Goal: Information Seeking & Learning: Stay updated

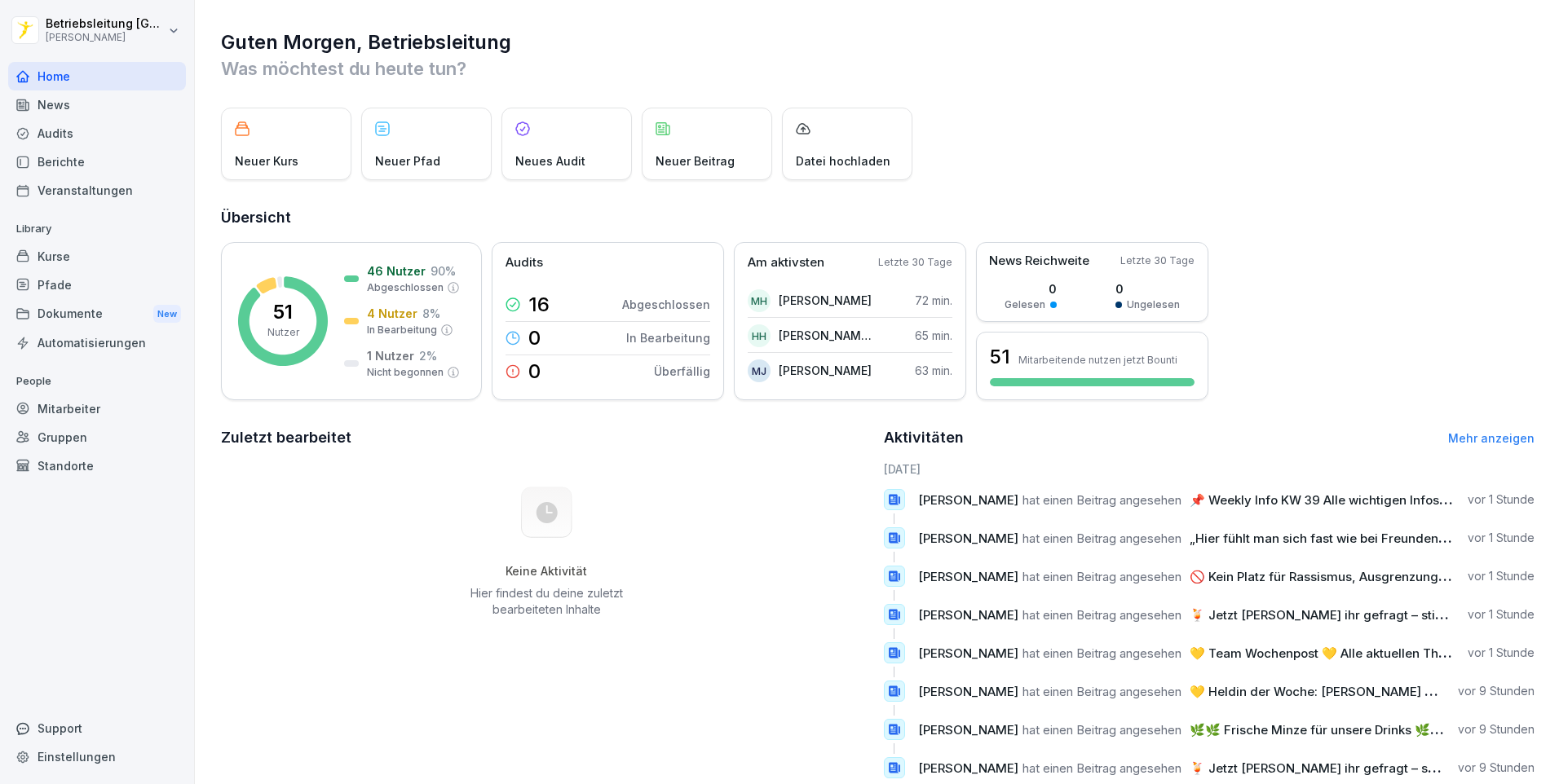
click at [79, 107] on div "News" at bounding box center [97, 105] width 177 height 29
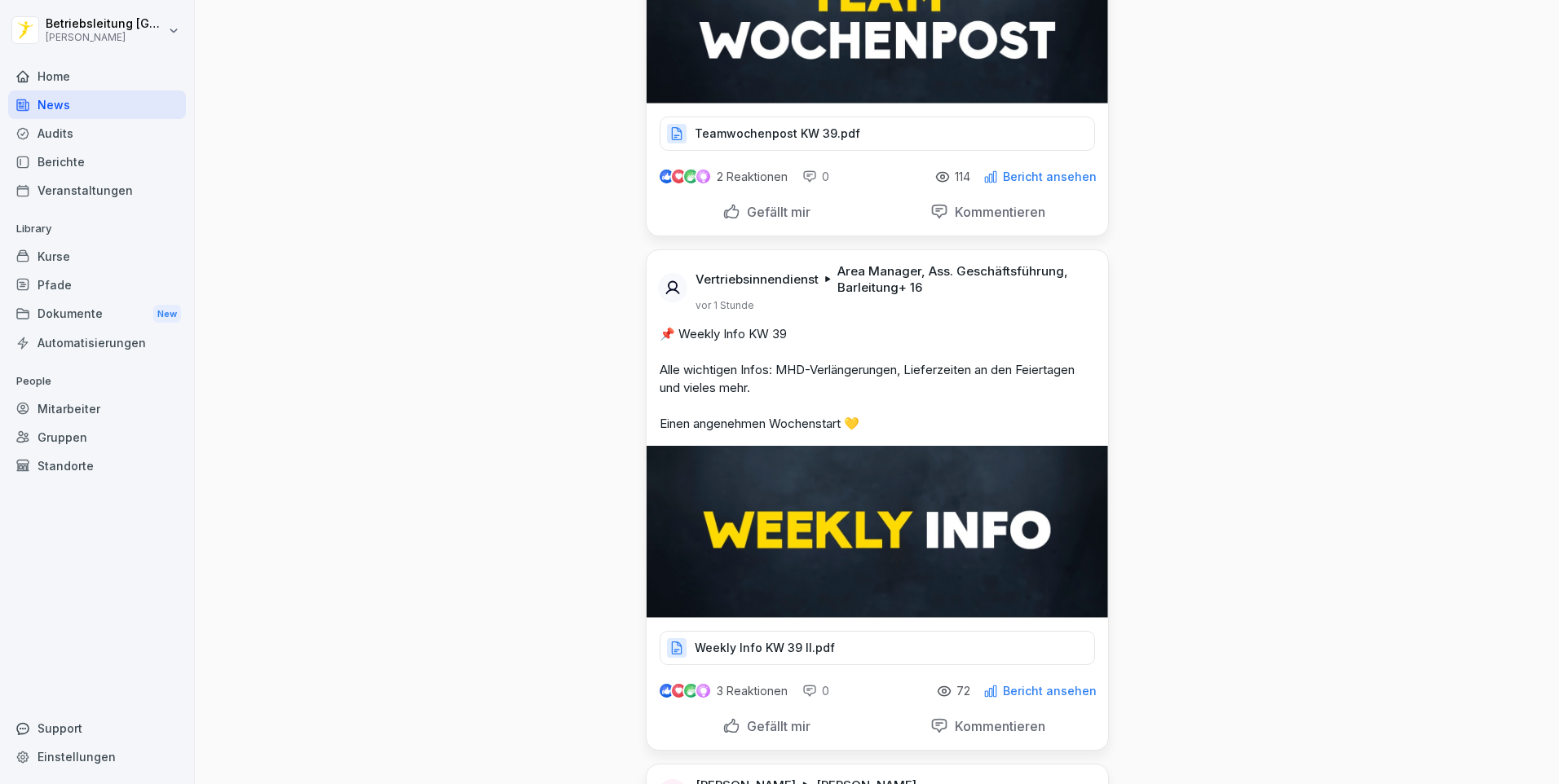
scroll to position [407, 0]
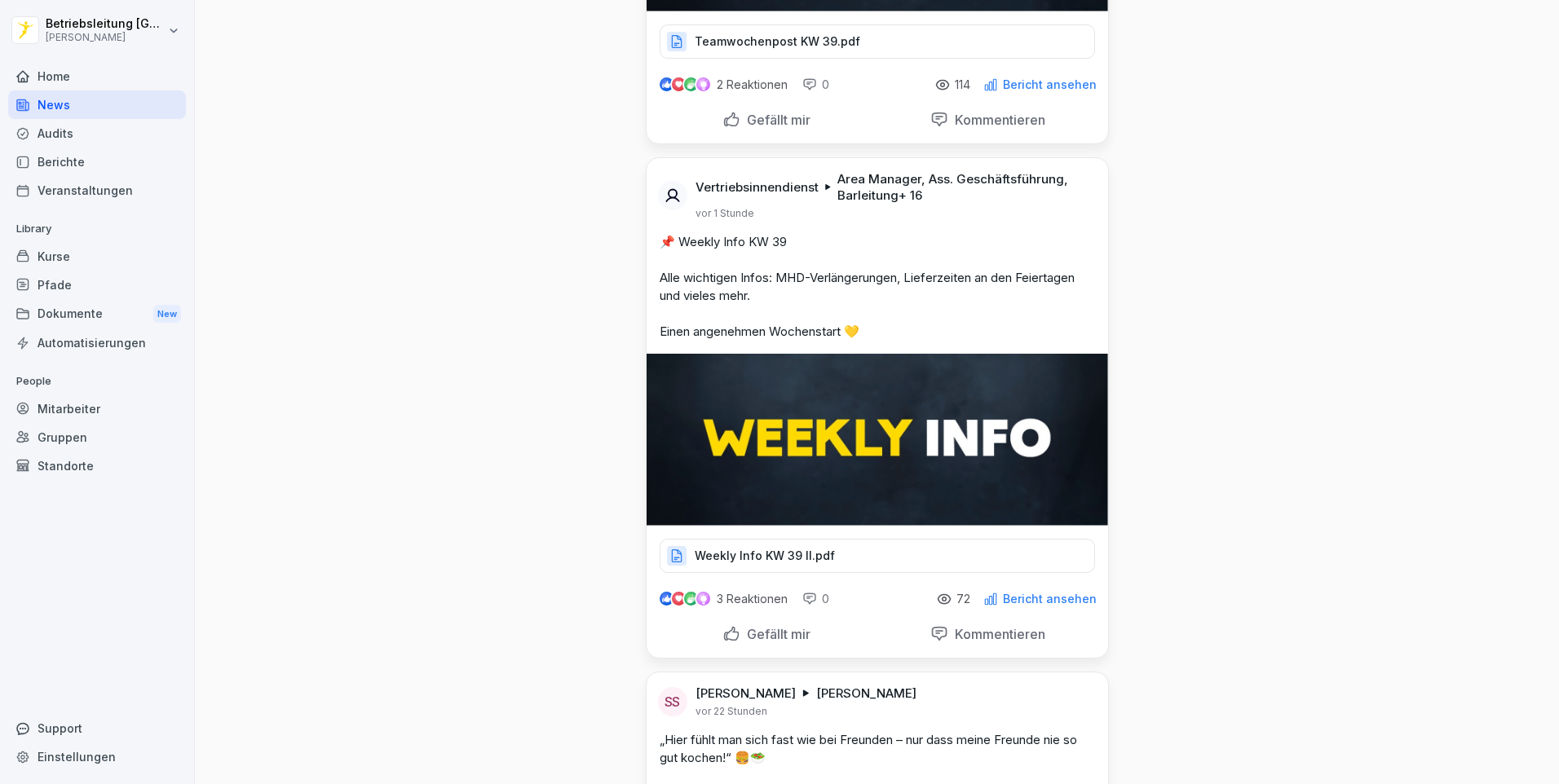
click at [779, 552] on p "Weekly Info KW 39 II.pdf" at bounding box center [764, 556] width 140 height 16
click at [745, 437] on img at bounding box center [878, 440] width 462 height 172
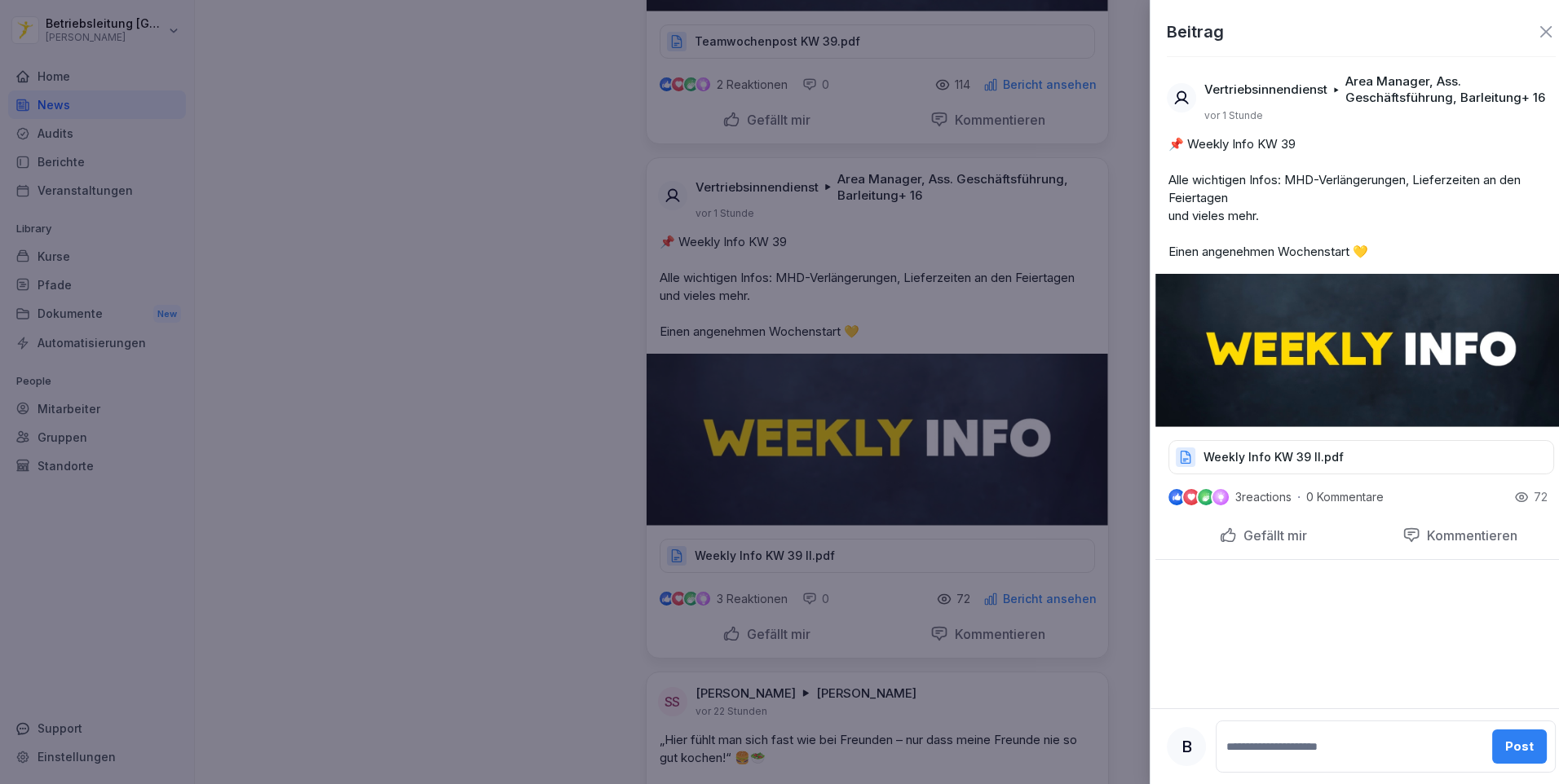
click at [506, 576] on div at bounding box center [779, 392] width 1559 height 784
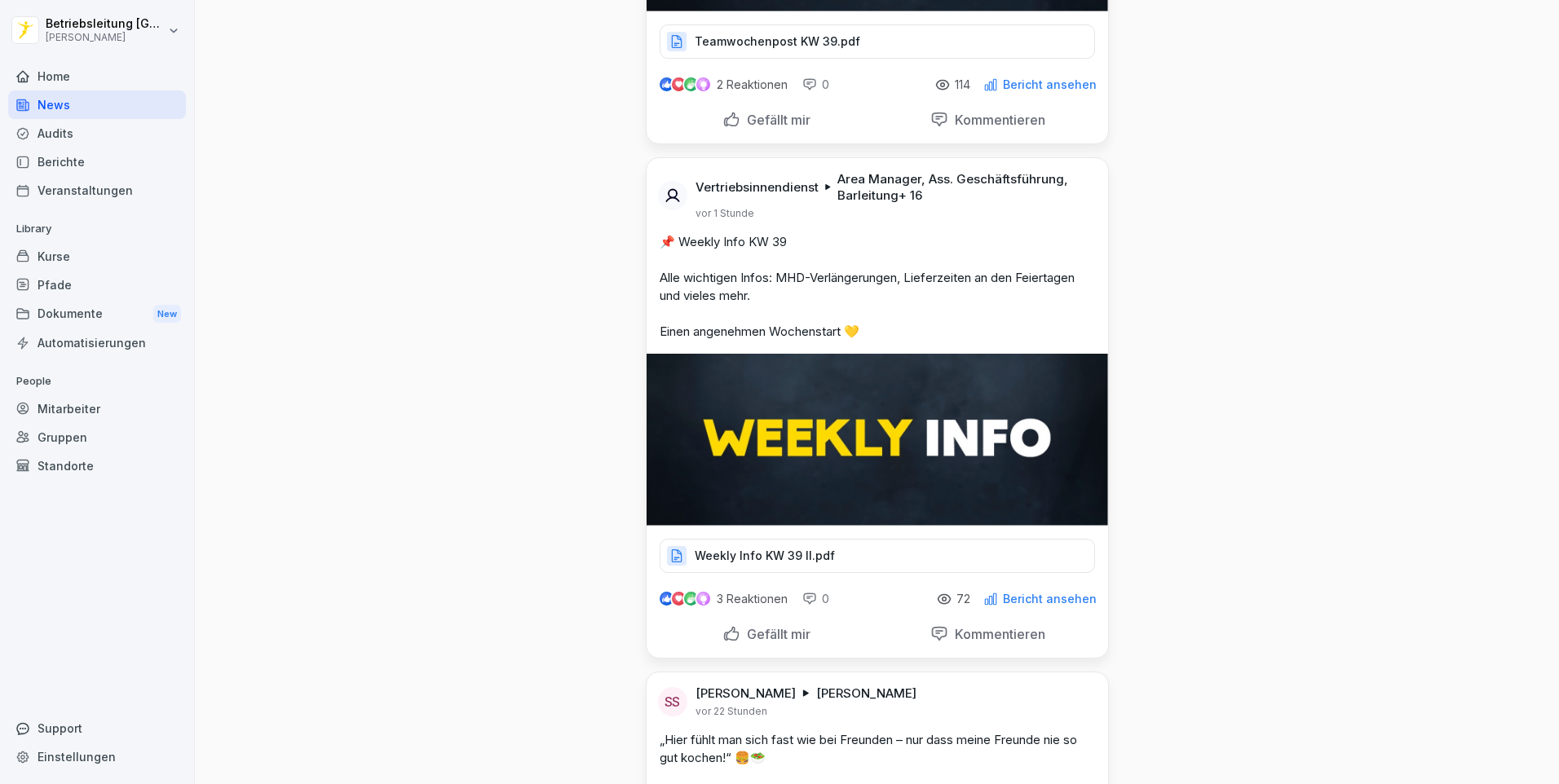
click at [736, 562] on p "Weekly Info KW 39 II.pdf" at bounding box center [764, 556] width 140 height 16
click at [824, 546] on div "Weekly Info KW 39 II.pdf" at bounding box center [877, 556] width 435 height 34
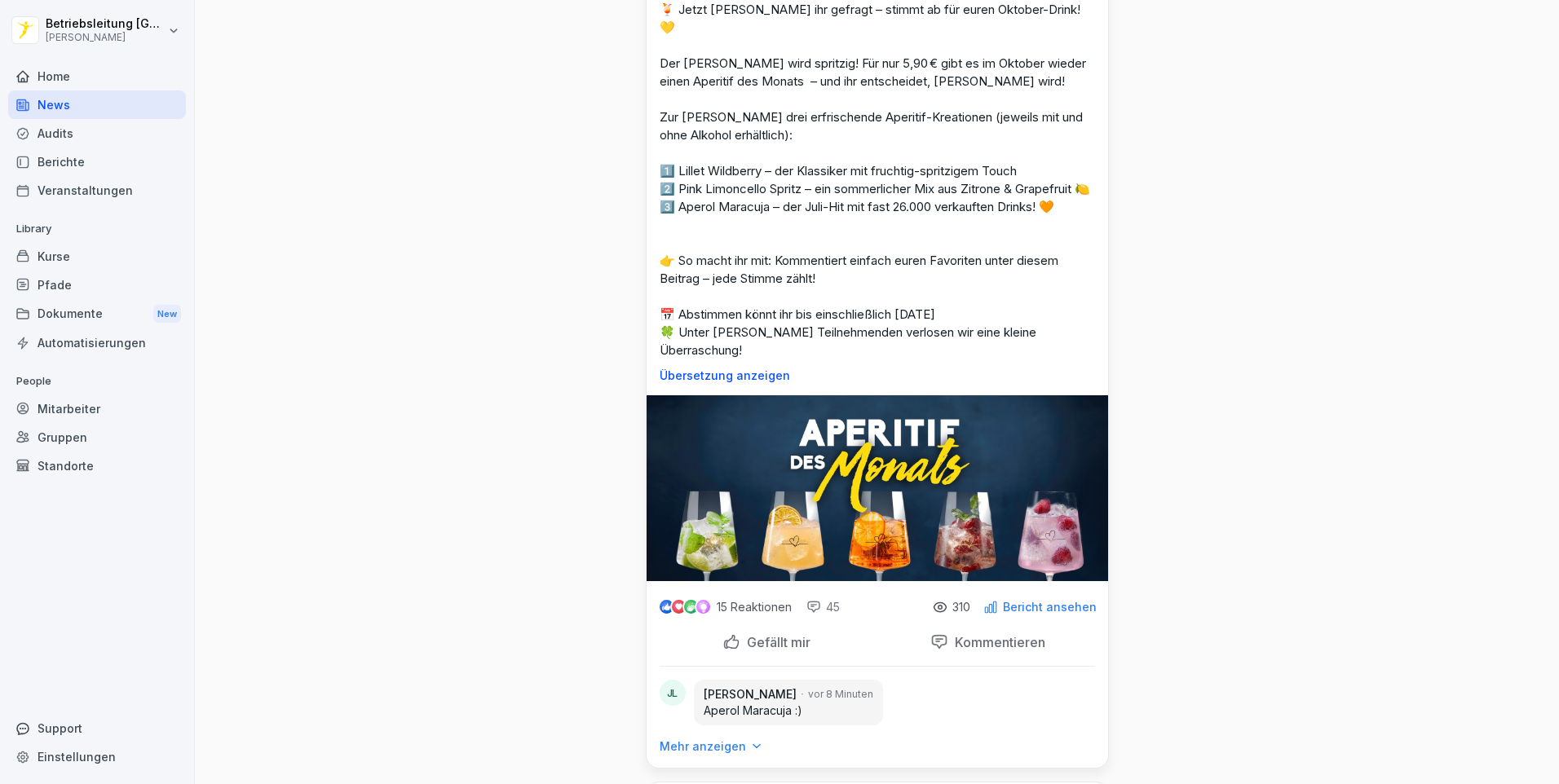
scroll to position [1548, 0]
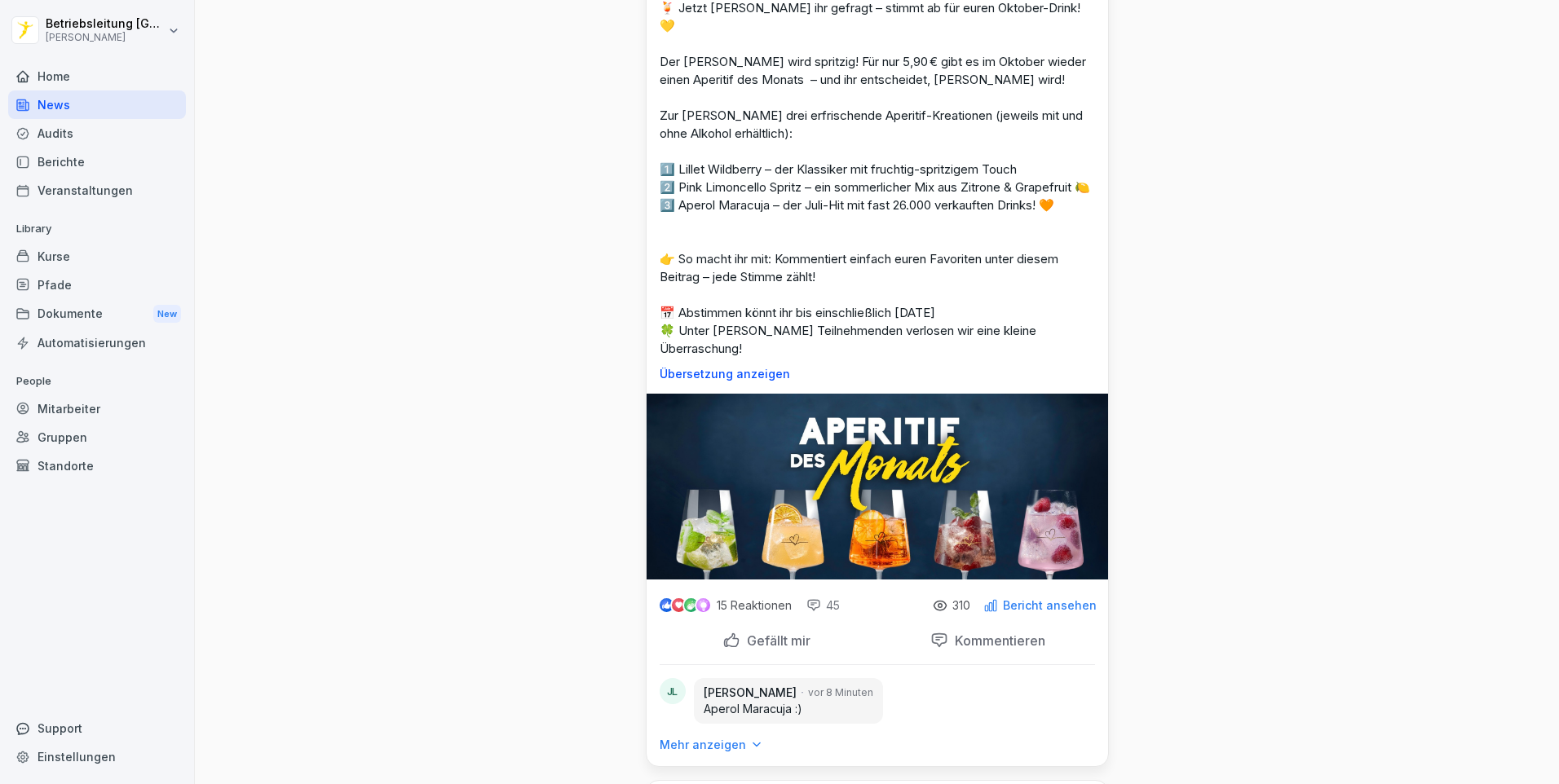
click at [707, 736] on p "Mehr anzeigen" at bounding box center [703, 744] width 87 height 16
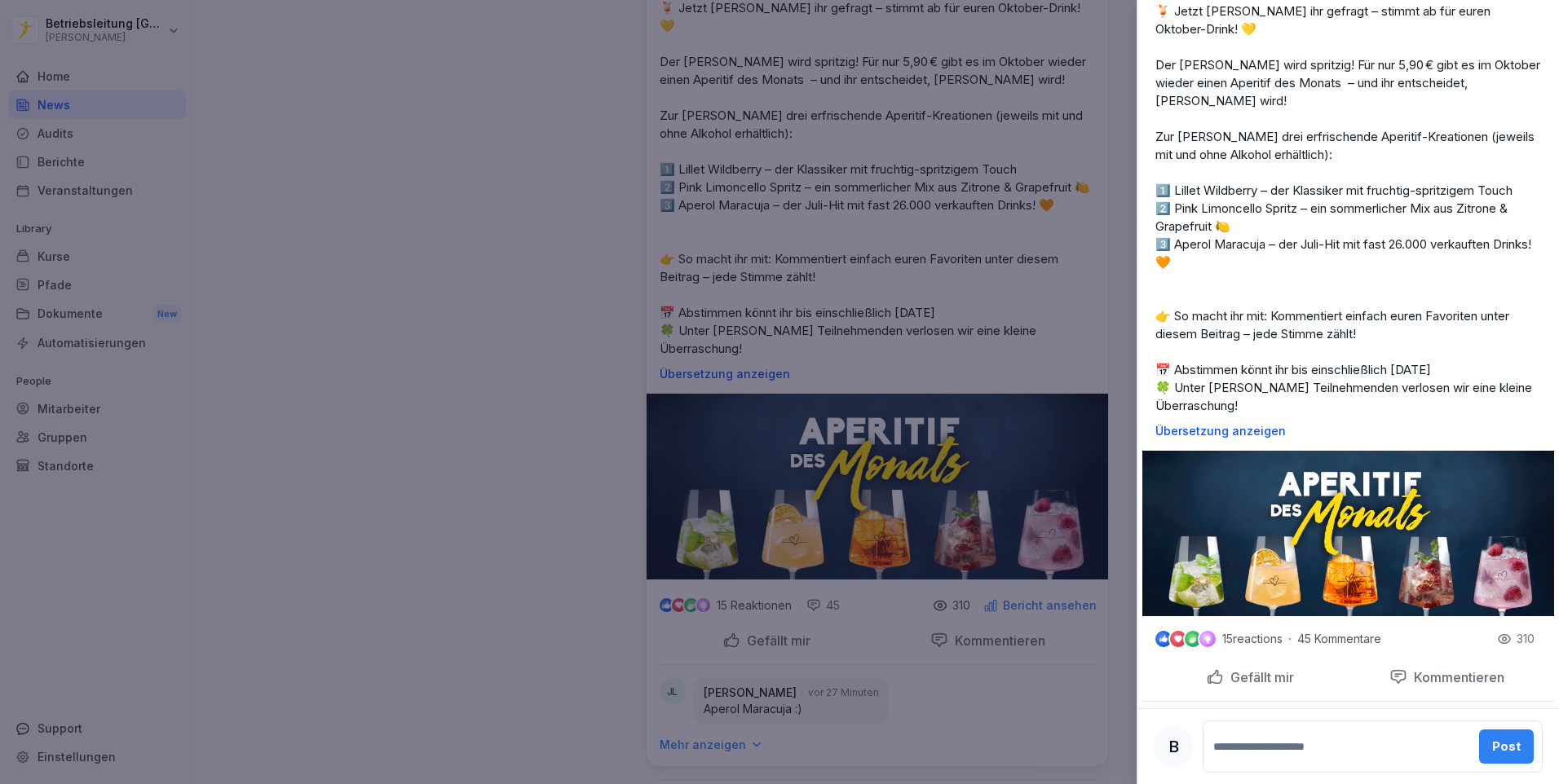
scroll to position [0, 0]
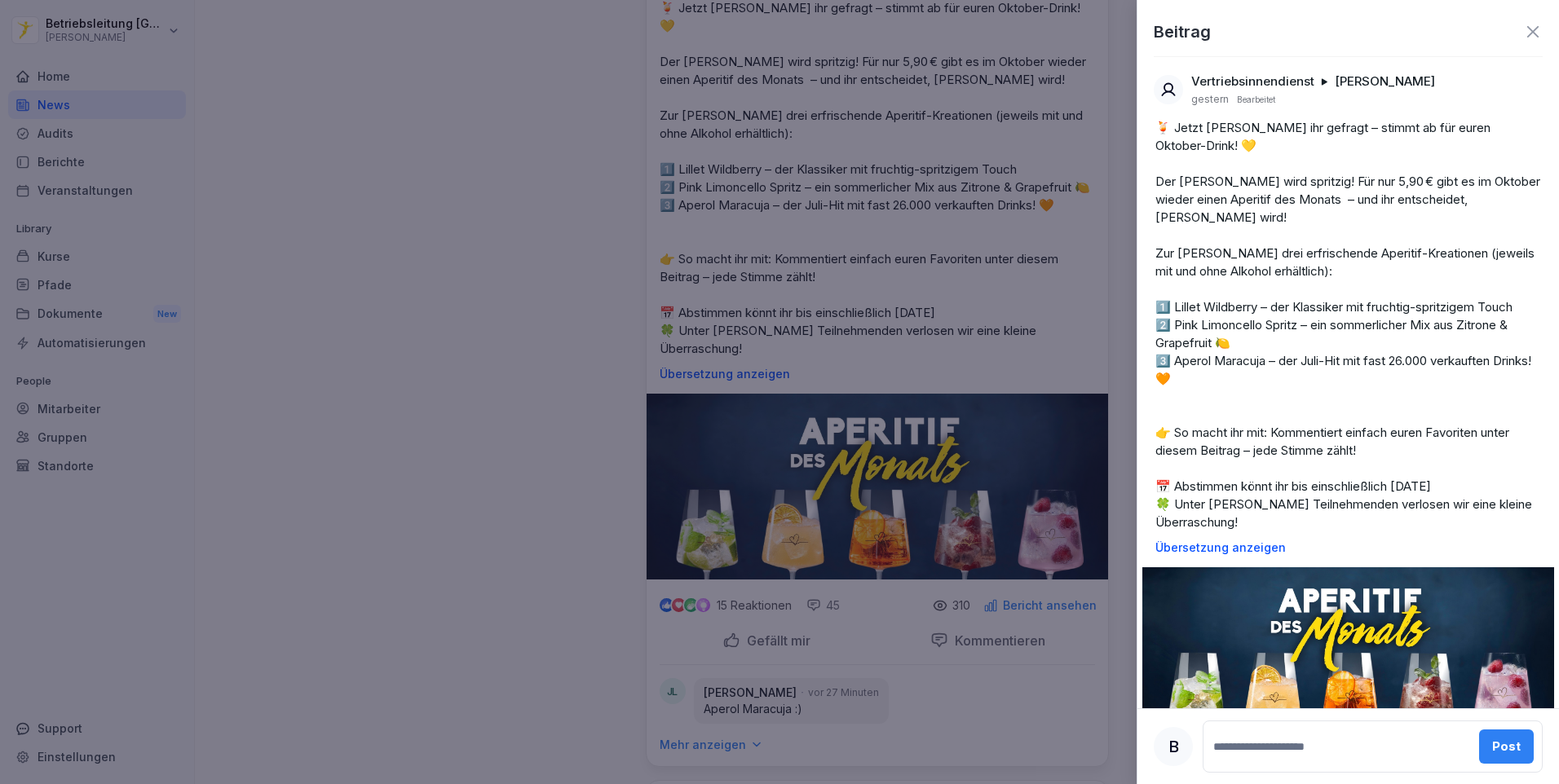
click at [1527, 35] on icon at bounding box center [1532, 31] width 11 height 11
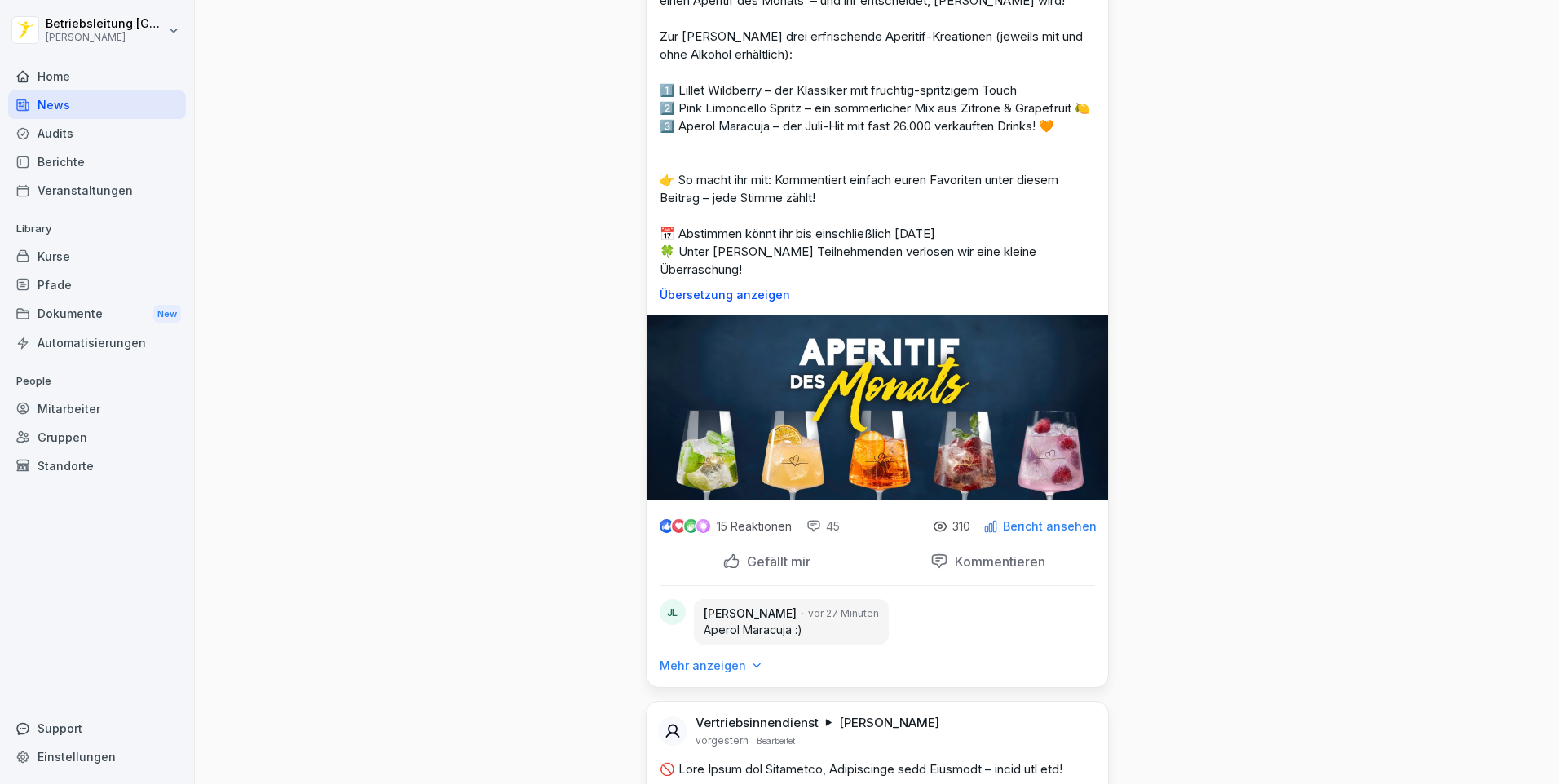
scroll to position [1630, 0]
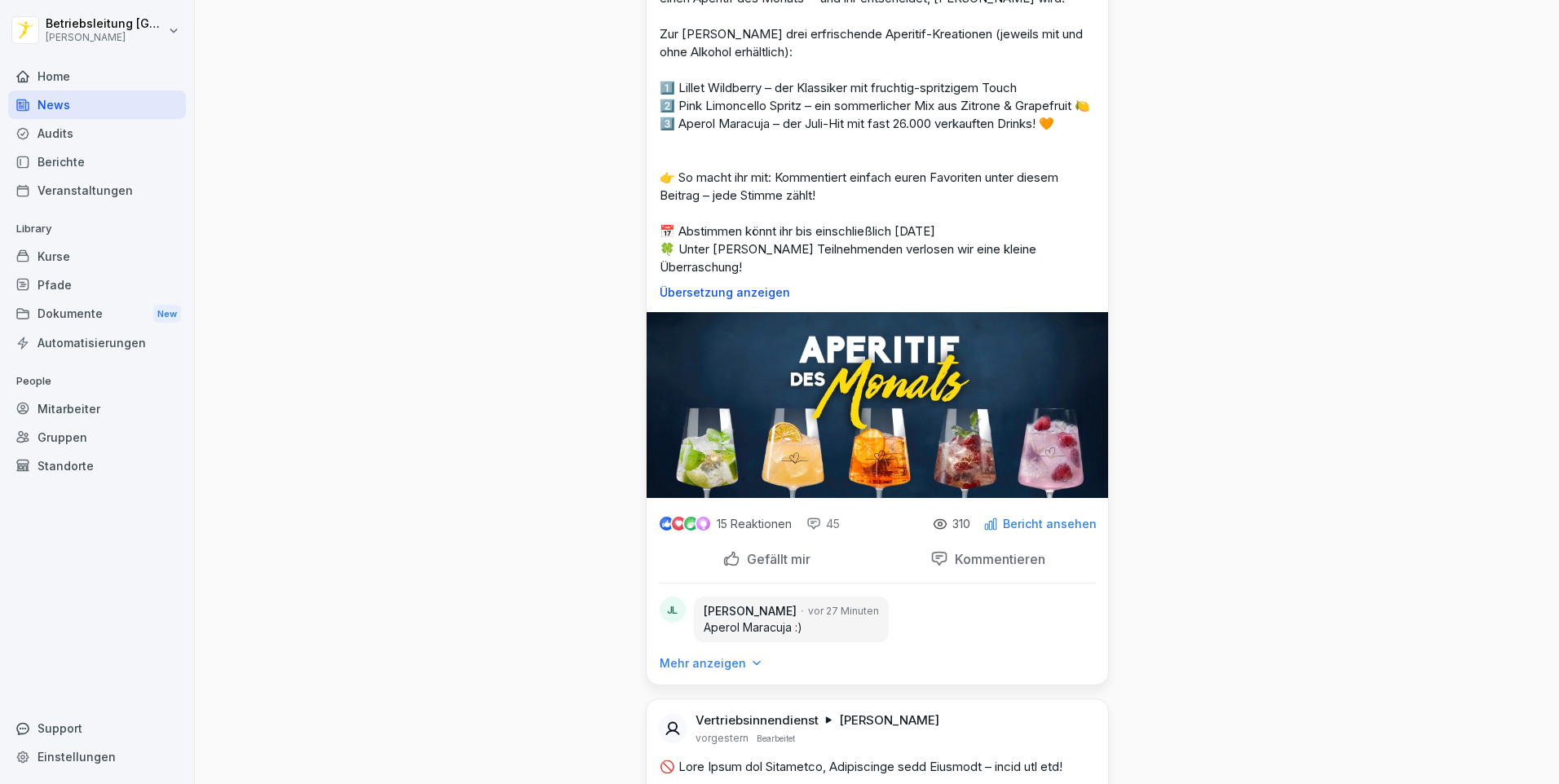
click at [1029, 518] on p "Bericht ansehen" at bounding box center [1050, 524] width 93 height 13
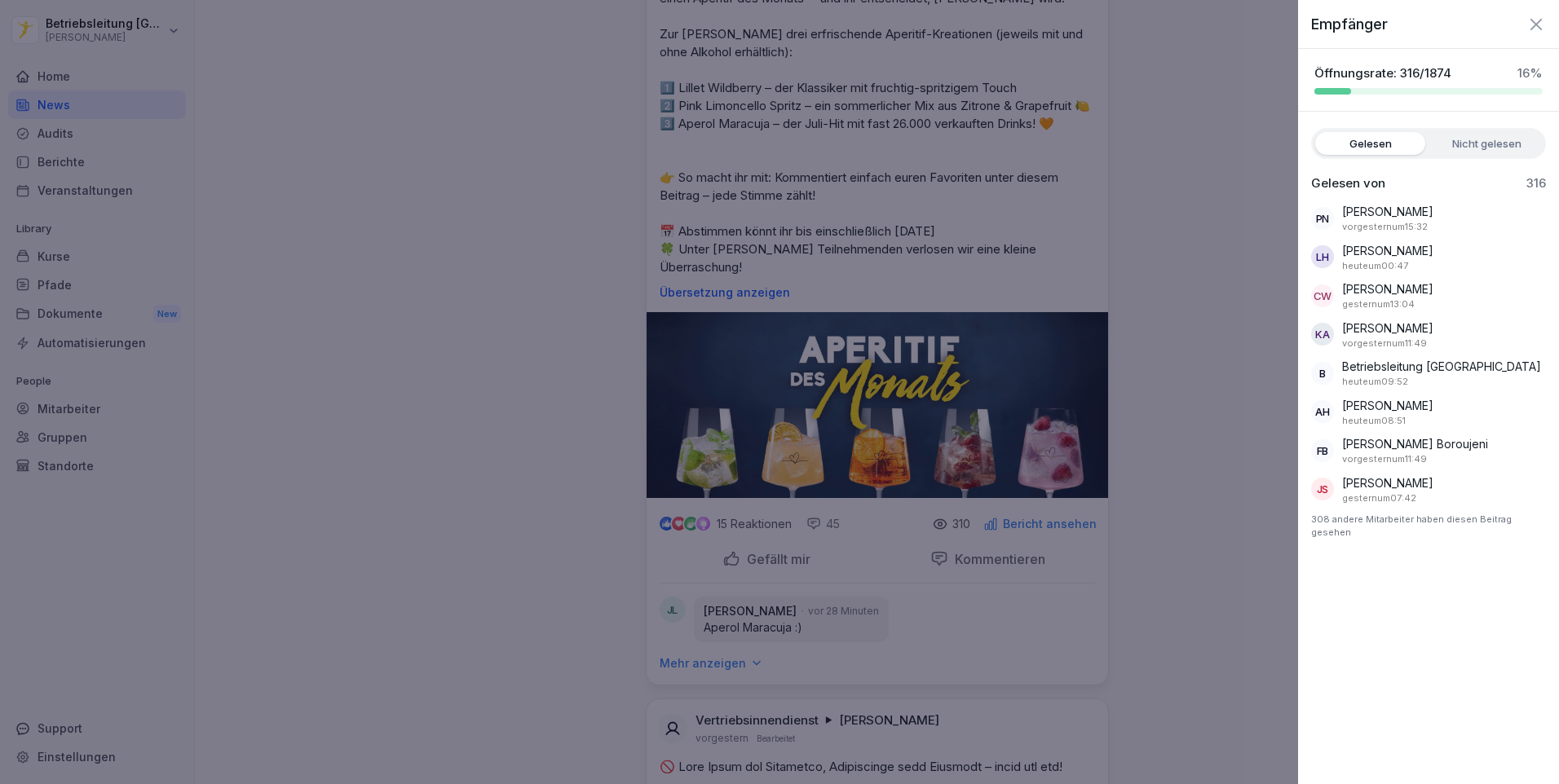
click at [1499, 140] on label "Nicht gelesen" at bounding box center [1487, 143] width 110 height 23
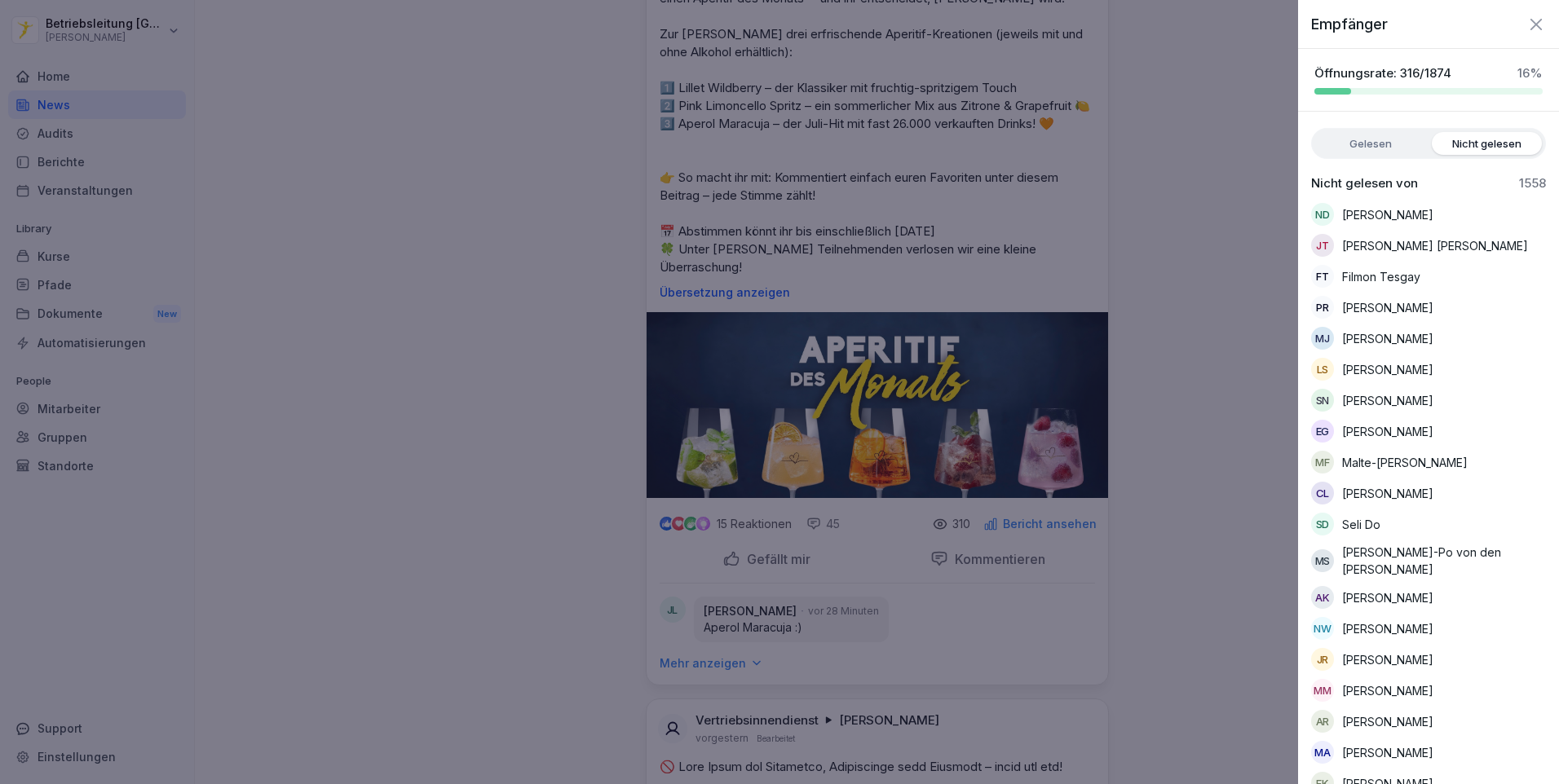
click at [1377, 154] on label "Gelesen" at bounding box center [1370, 143] width 110 height 23
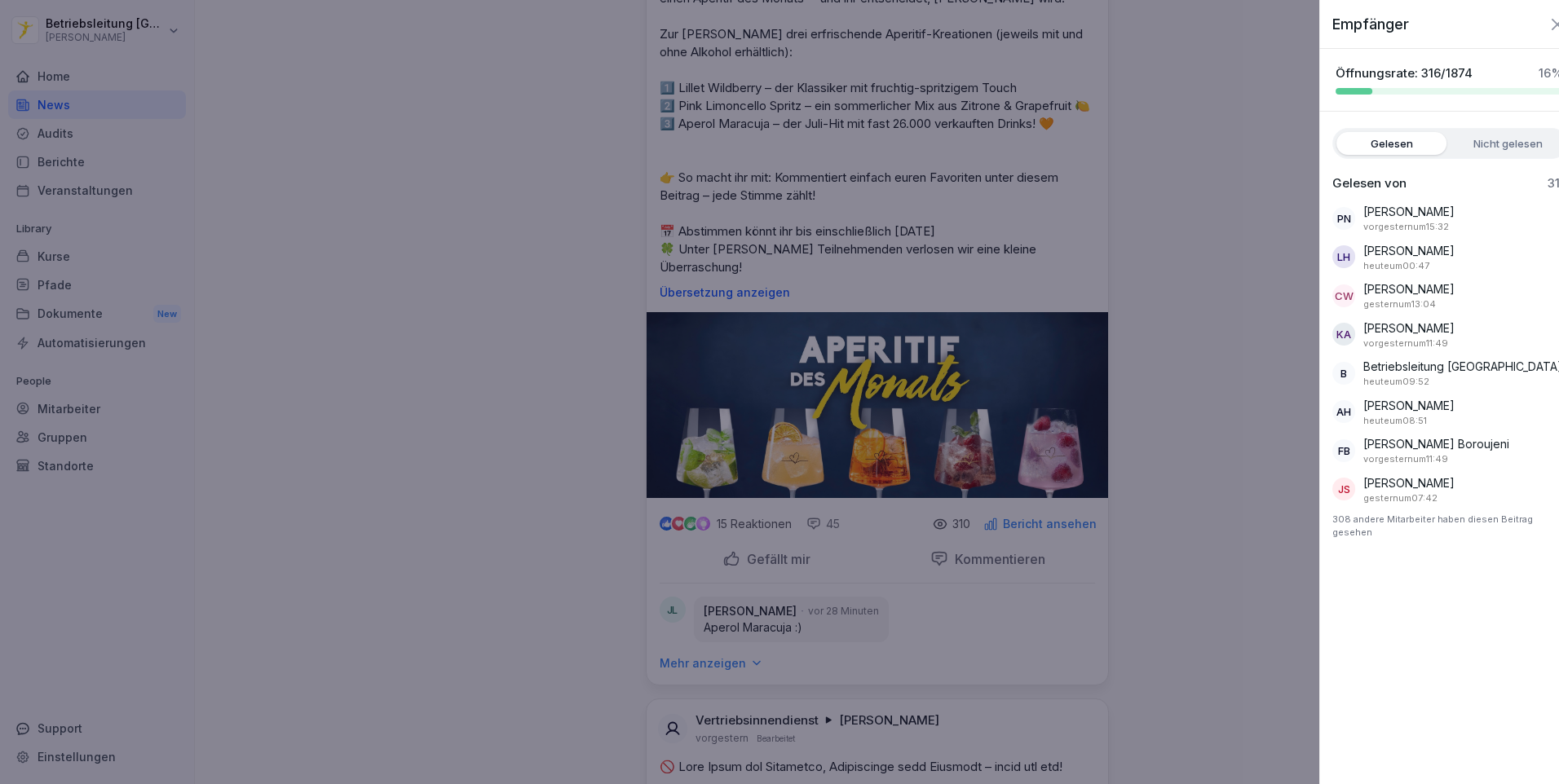
click at [1211, 463] on div at bounding box center [779, 392] width 1559 height 784
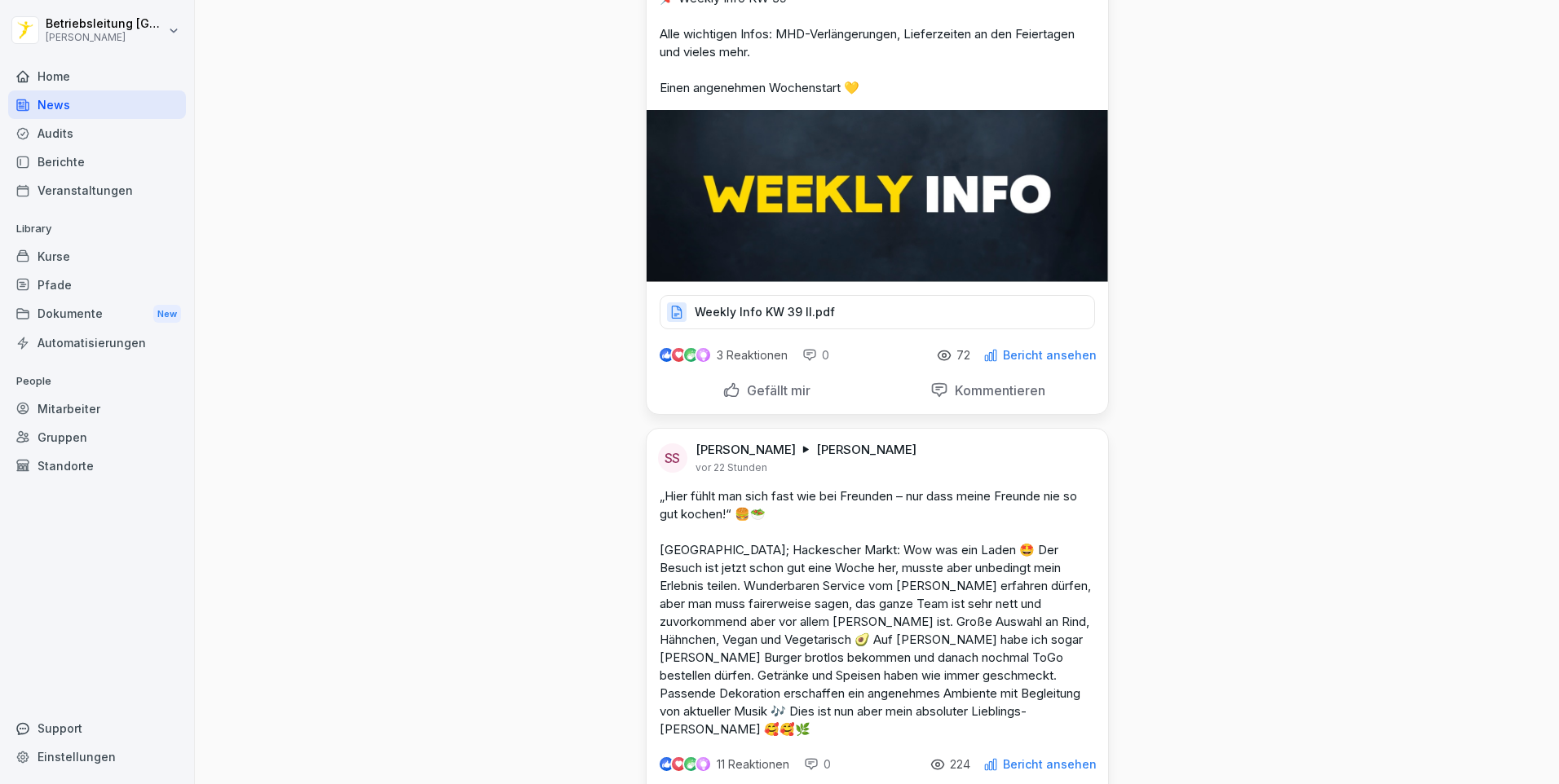
scroll to position [652, 0]
click at [794, 304] on p "Weekly Info KW 39 II.pdf" at bounding box center [764, 311] width 140 height 16
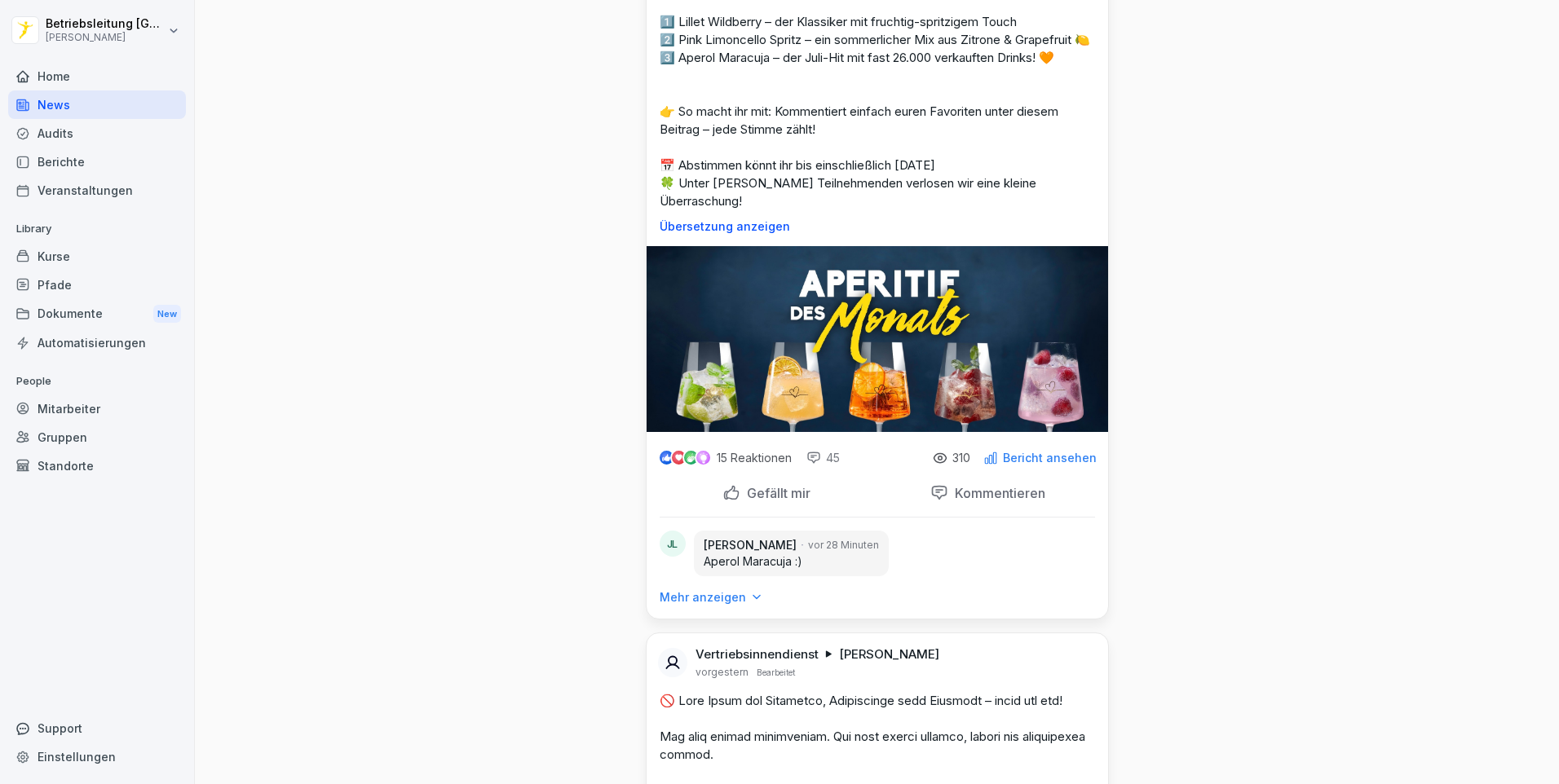
scroll to position [1711, 0]
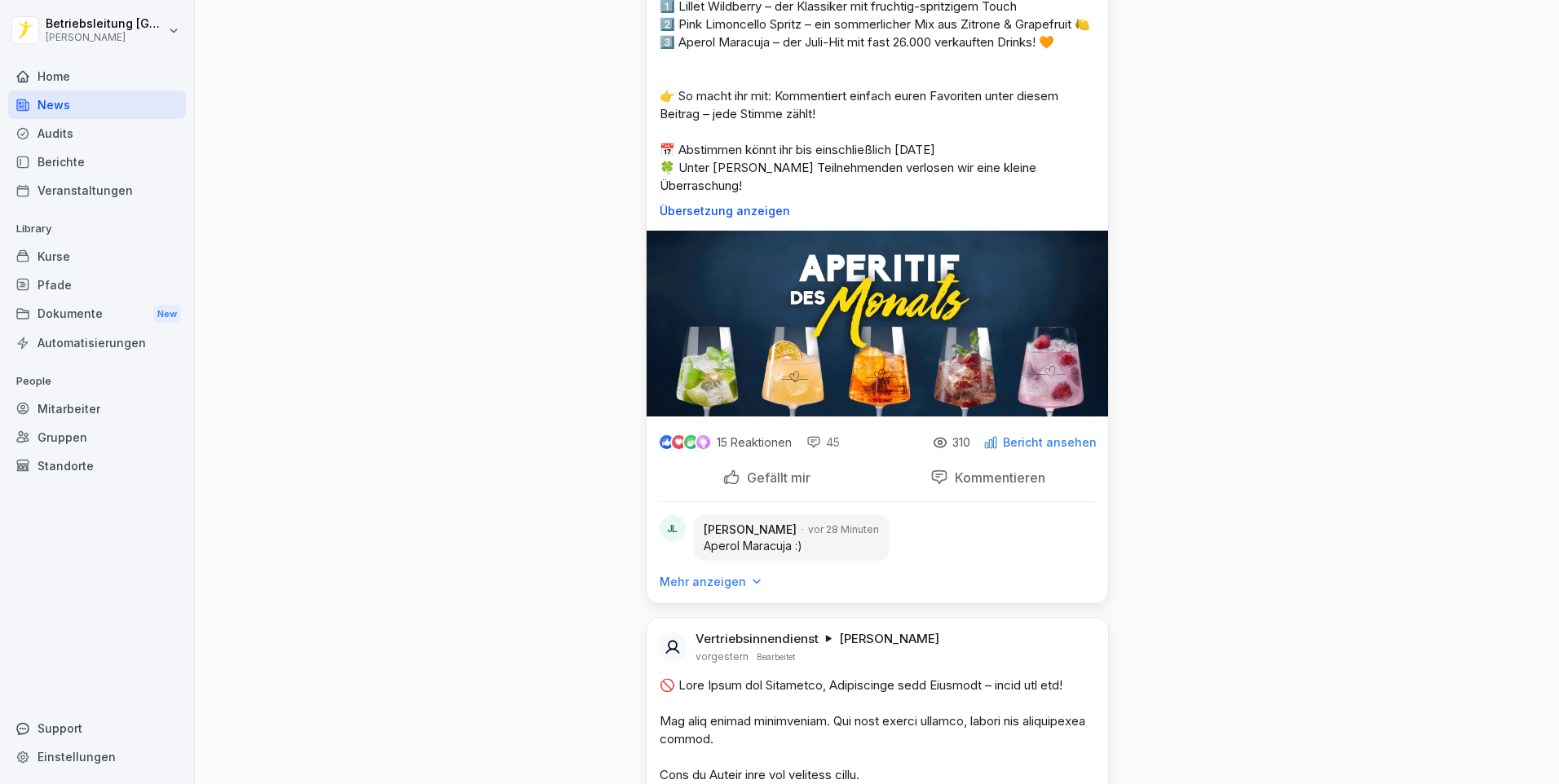
click at [1045, 436] on p "Bericht ansehen" at bounding box center [1050, 442] width 93 height 13
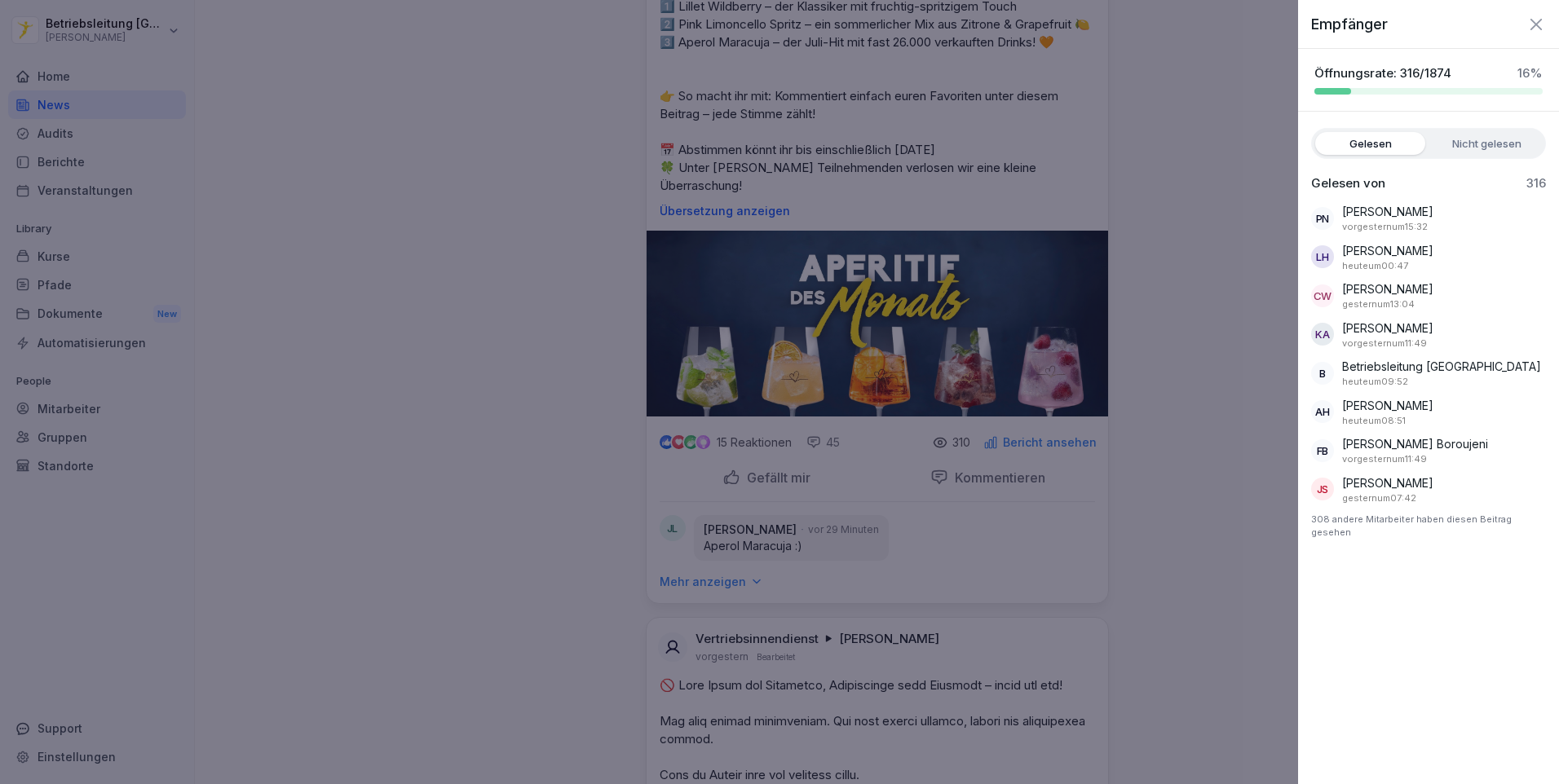
click at [1478, 165] on div "Gelesen Nicht gelesen Gelesen von 316 PN [PERSON_NAME] vorgestern um 15:32 LH […" at bounding box center [1427, 333] width 261 height 411
click at [1477, 144] on label "Nicht gelesen" at bounding box center [1487, 143] width 110 height 23
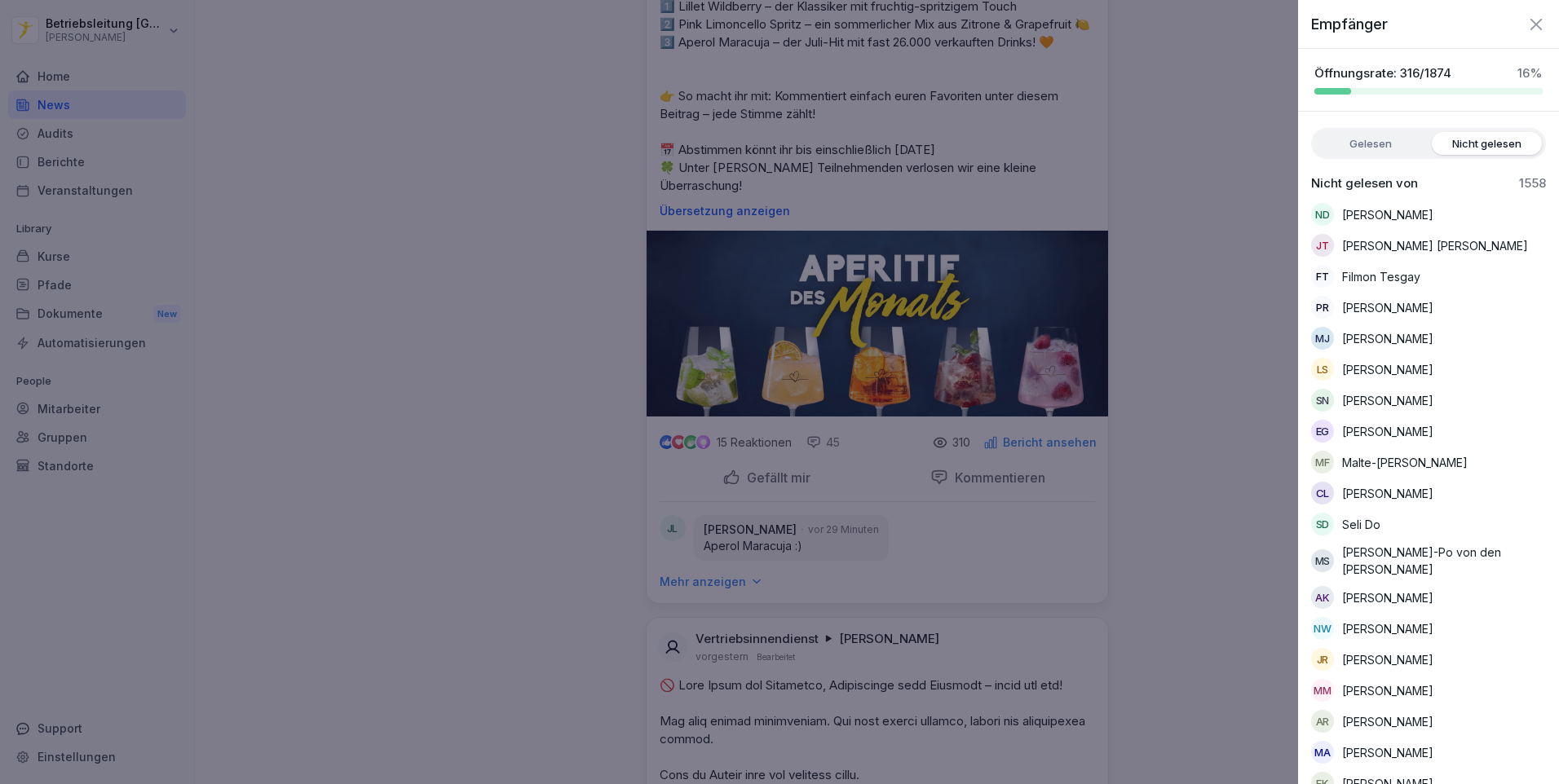
click at [1357, 144] on label "Gelesen" at bounding box center [1370, 143] width 110 height 23
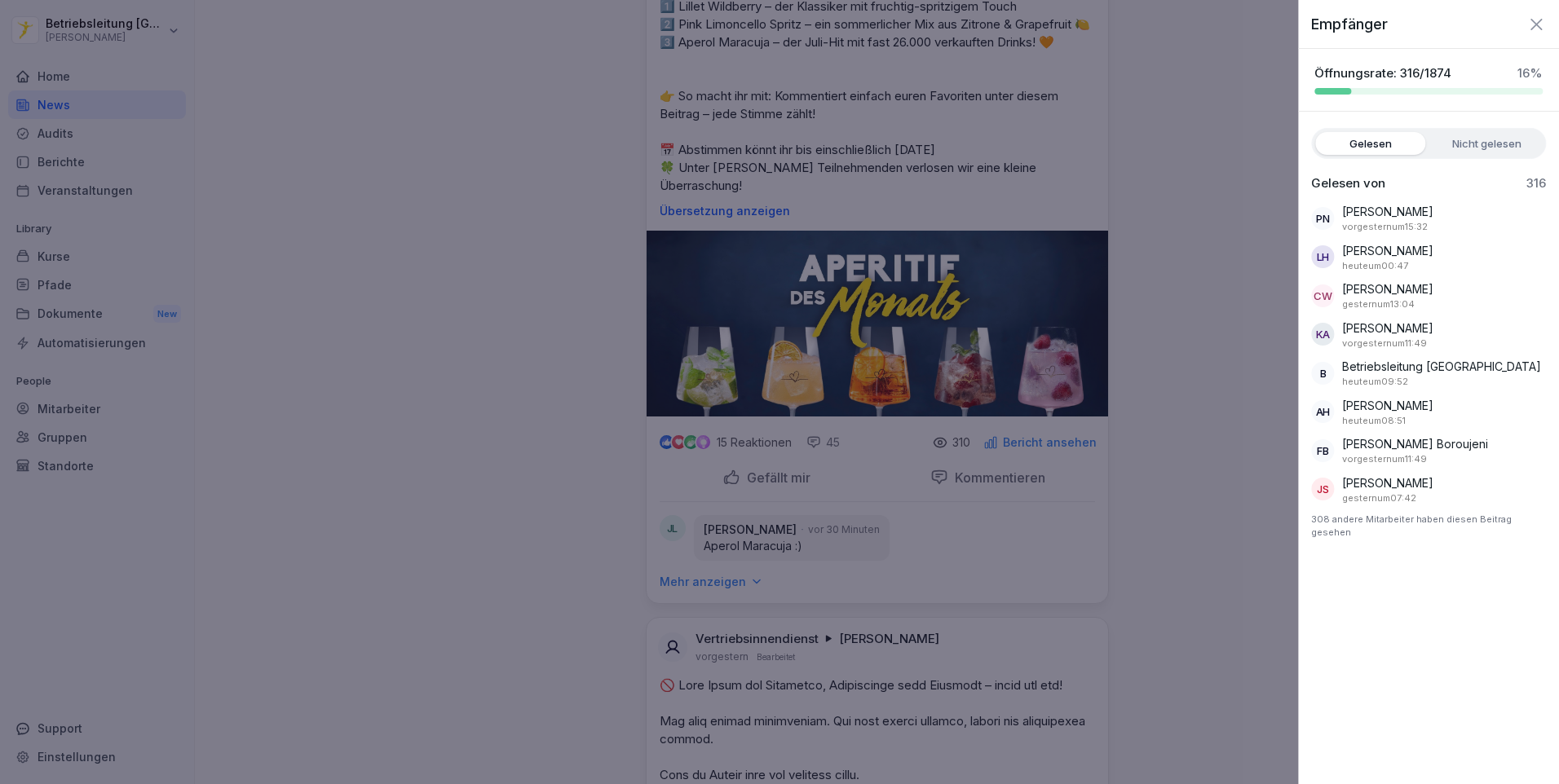
click at [1274, 193] on div at bounding box center [779, 392] width 1559 height 784
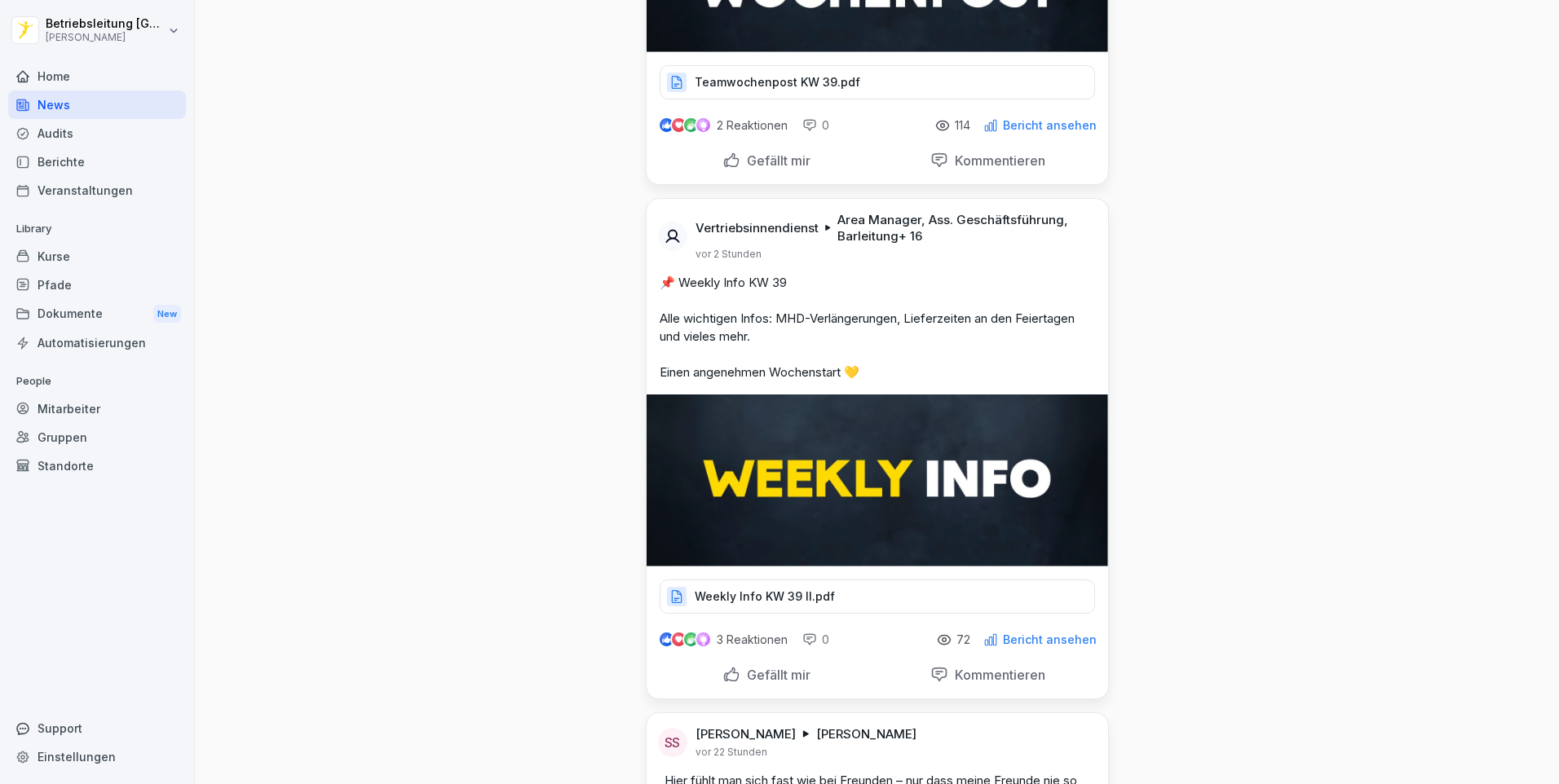
scroll to position [326, 0]
